Goal: Find specific page/section: Find specific page/section

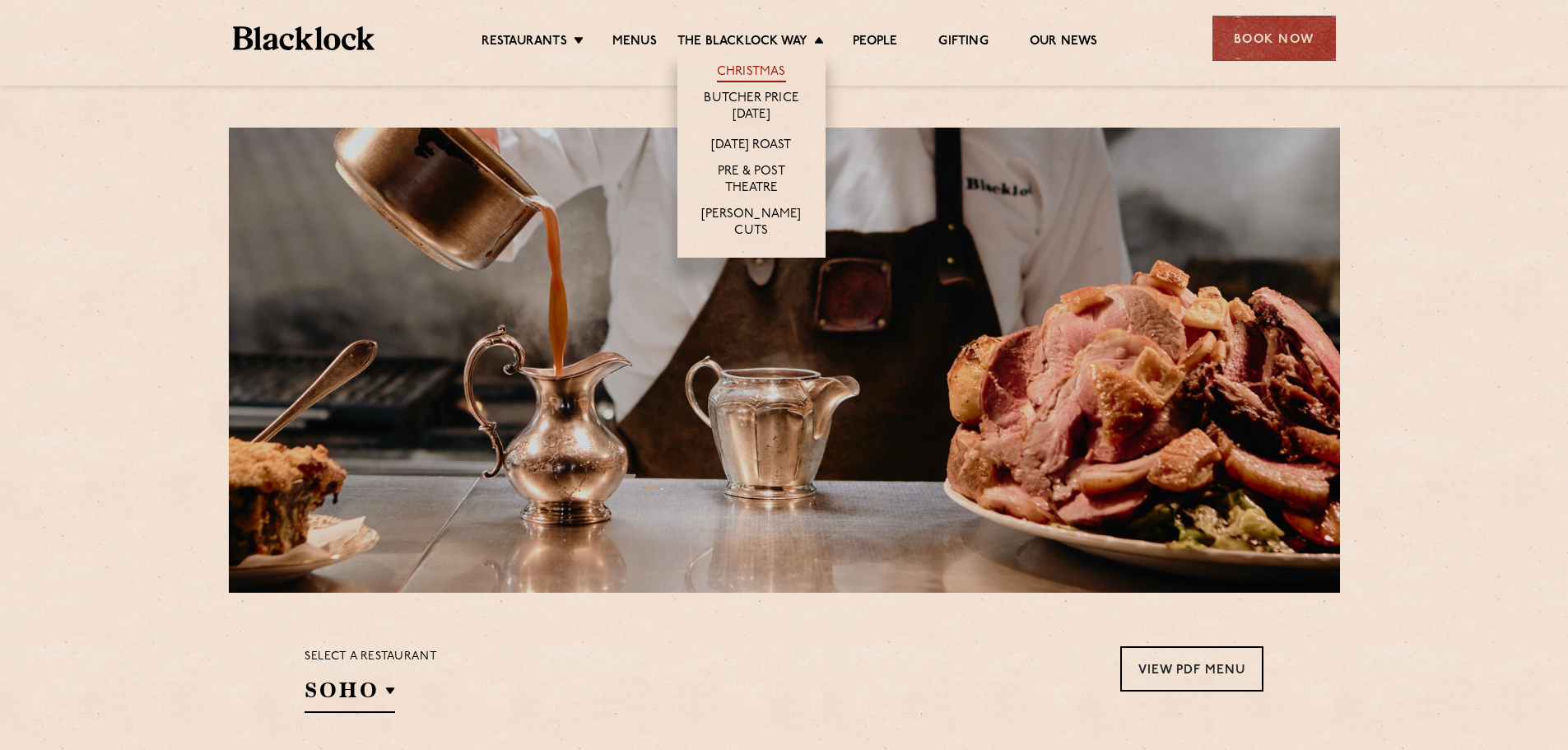
click at [741, 70] on link "Christmas" at bounding box center [751, 73] width 70 height 18
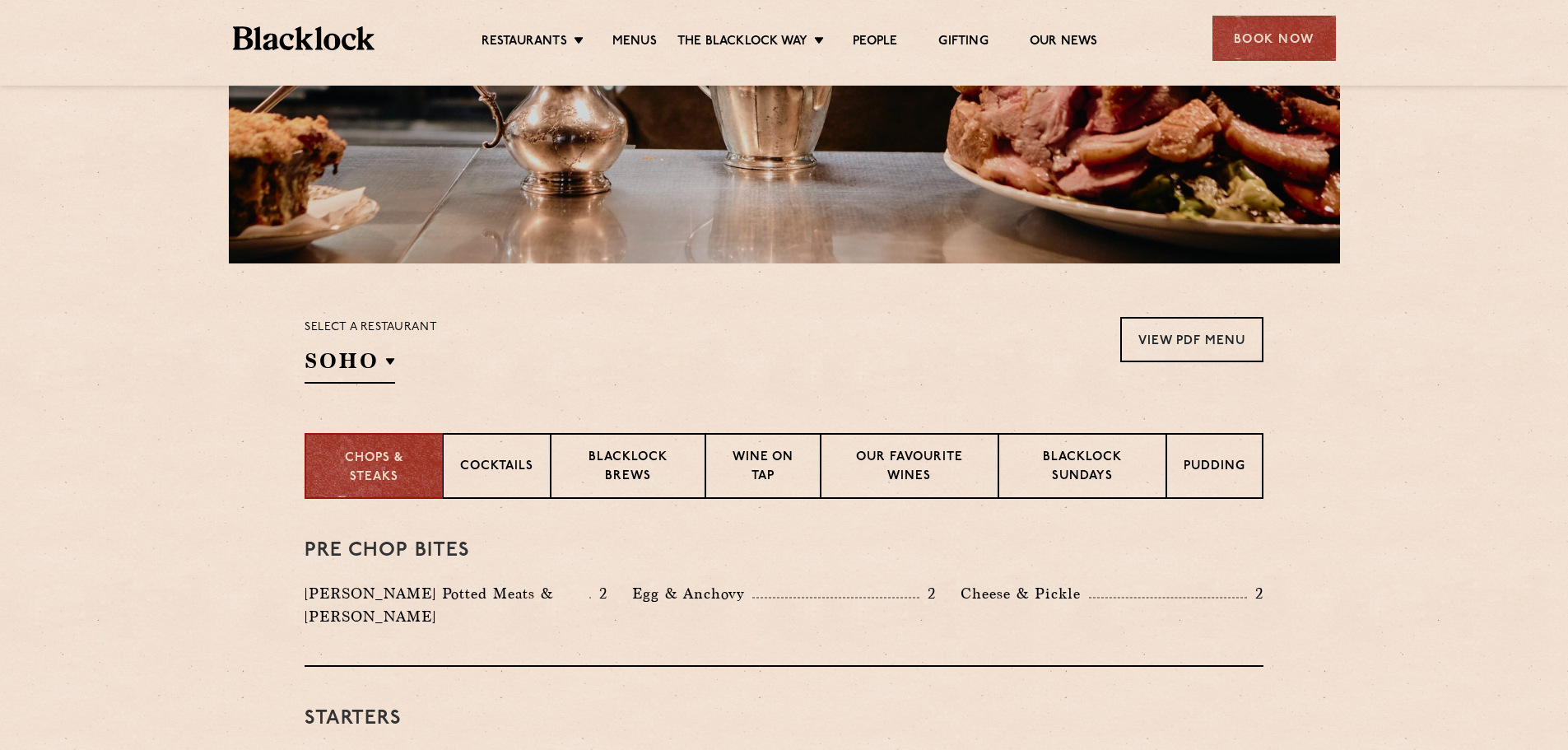
scroll to position [412, 0]
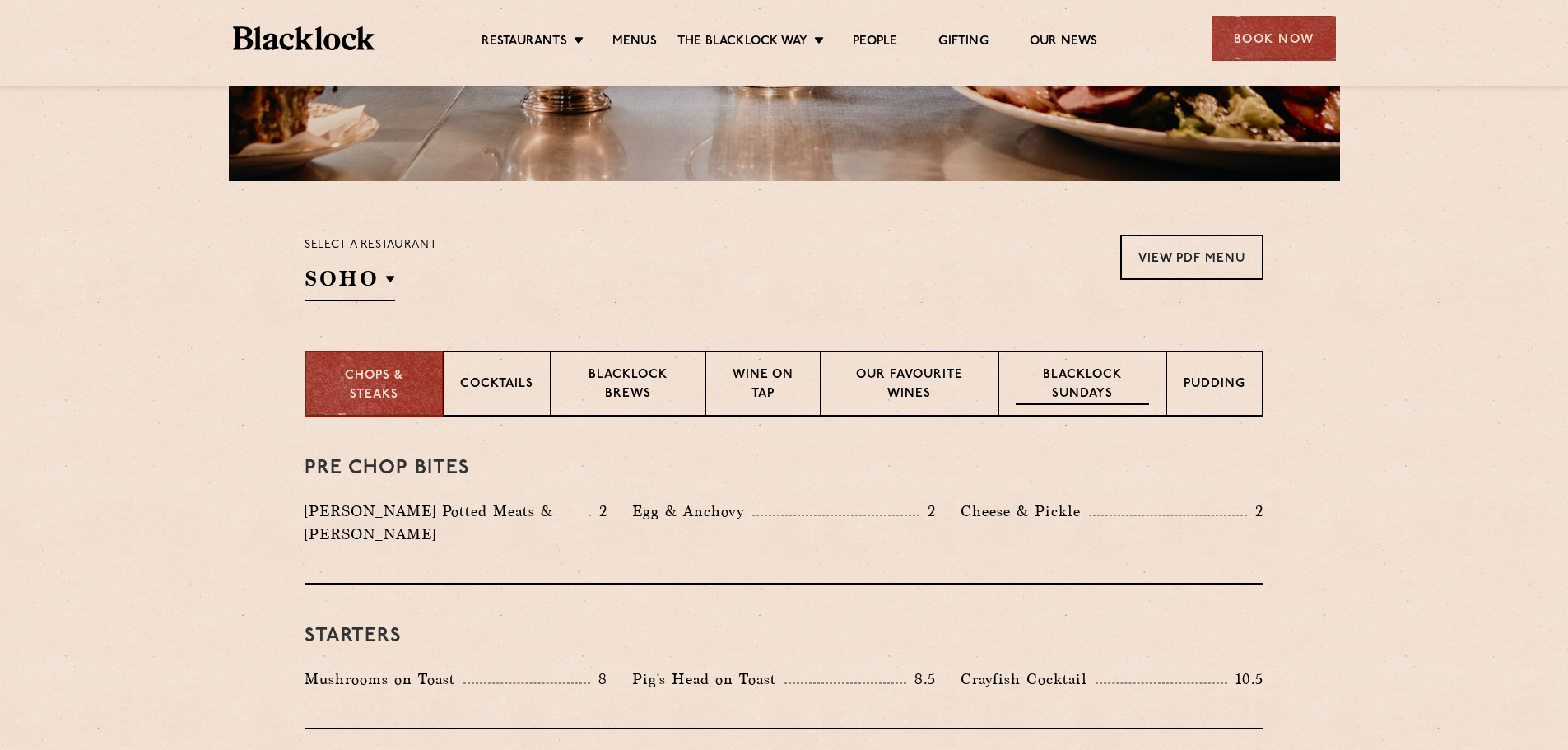
click at [1125, 388] on p "Blacklock Sundays" at bounding box center [1082, 386] width 134 height 39
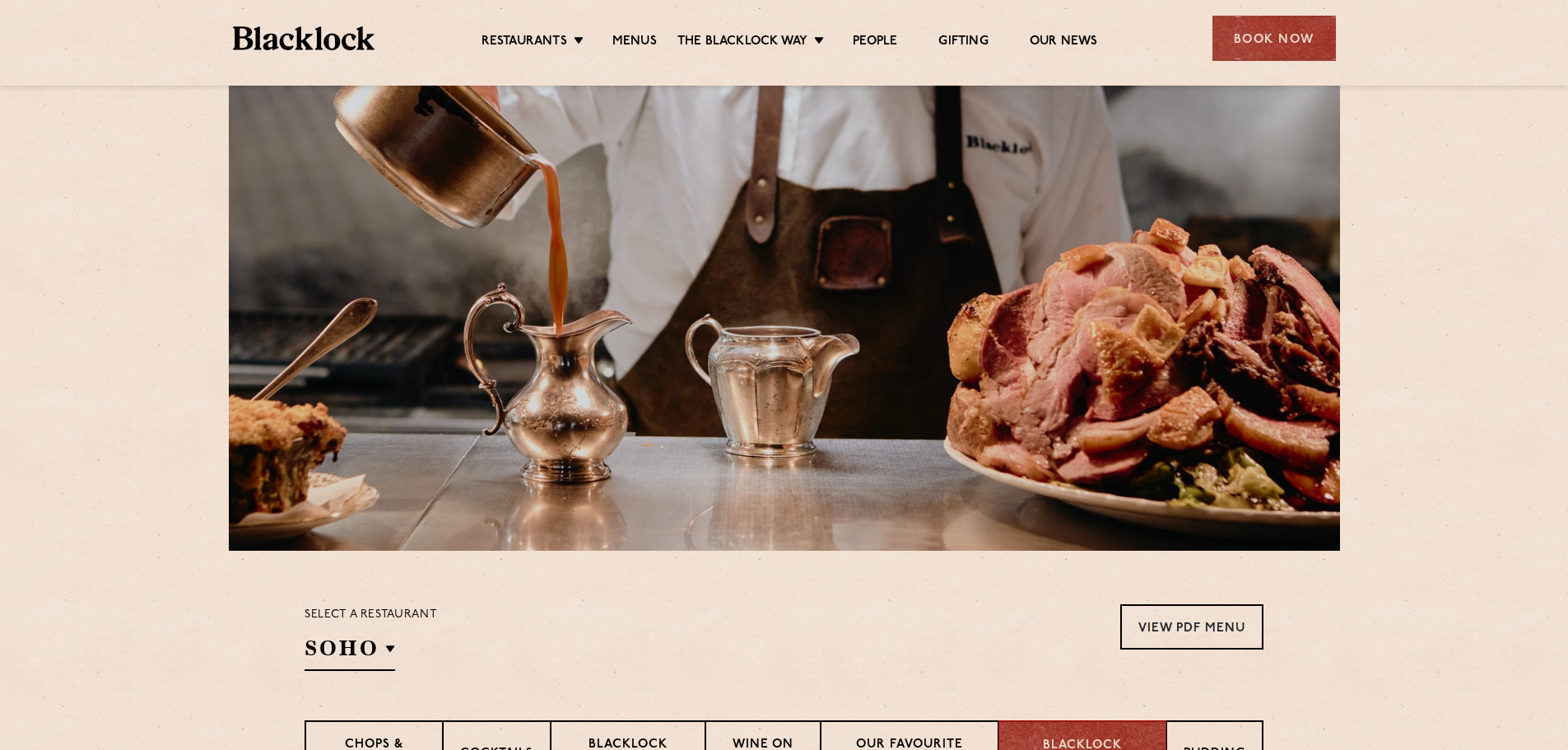
scroll to position [0, 0]
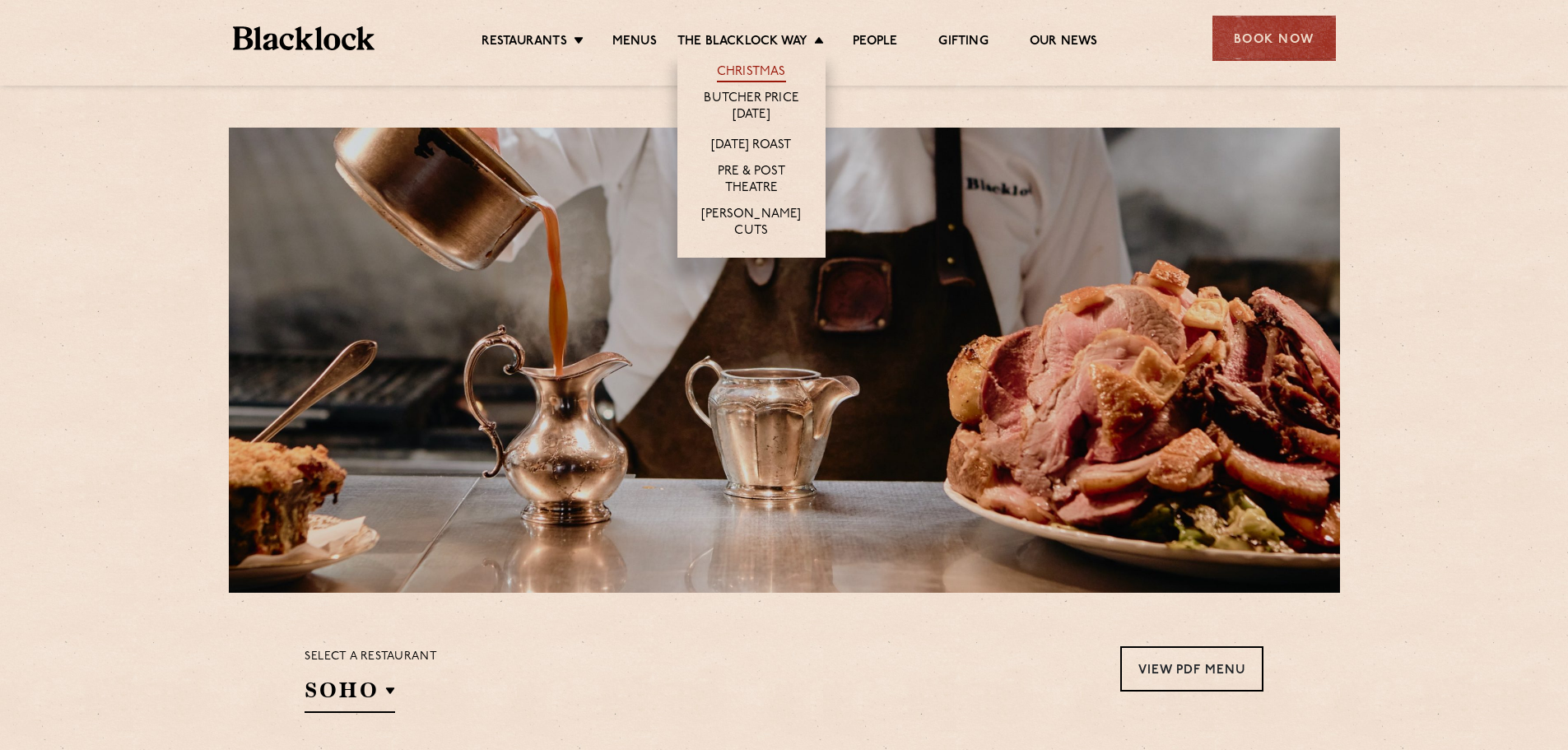
click at [777, 69] on link "Christmas" at bounding box center [751, 73] width 70 height 18
